Goal: Information Seeking & Learning: Learn about a topic

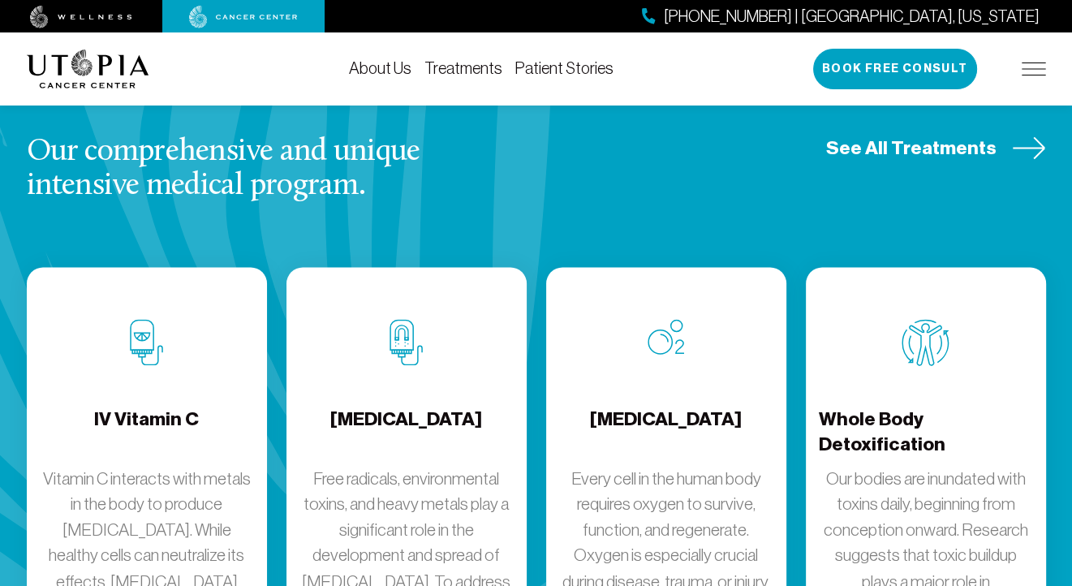
scroll to position [2111, 0]
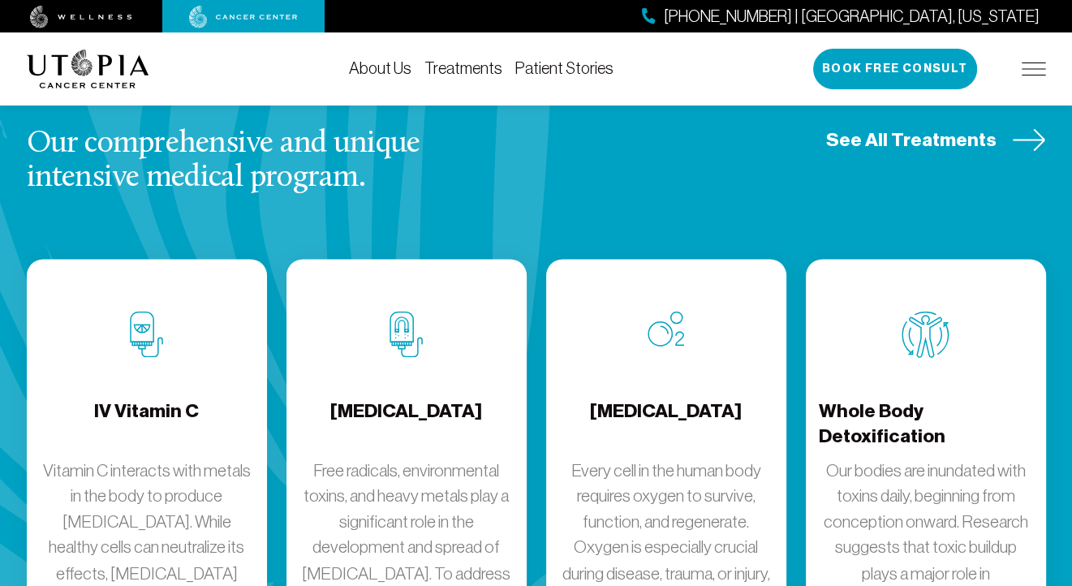
click at [151, 399] on h4 "IV Vitamin C" at bounding box center [146, 425] width 105 height 53
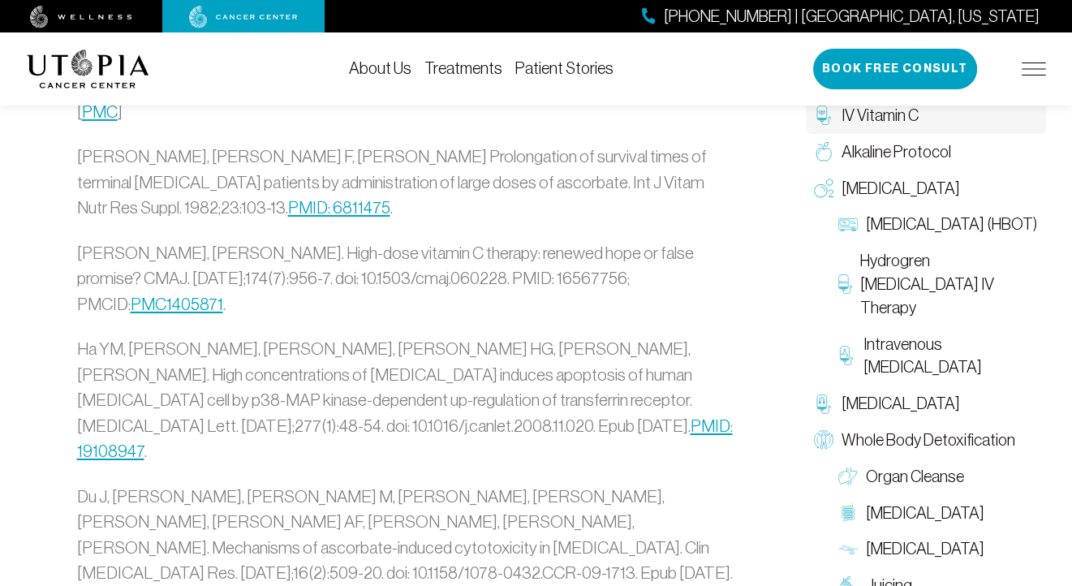
scroll to position [5034, 0]
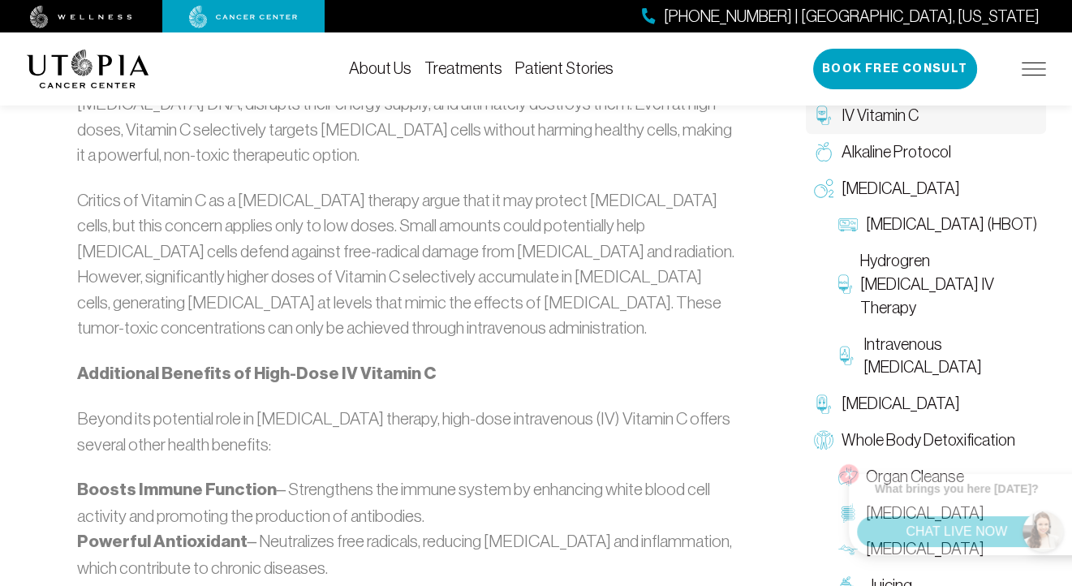
scroll to position [1055, 0]
